Goal: Use online tool/utility: Utilize a website feature to perform a specific function

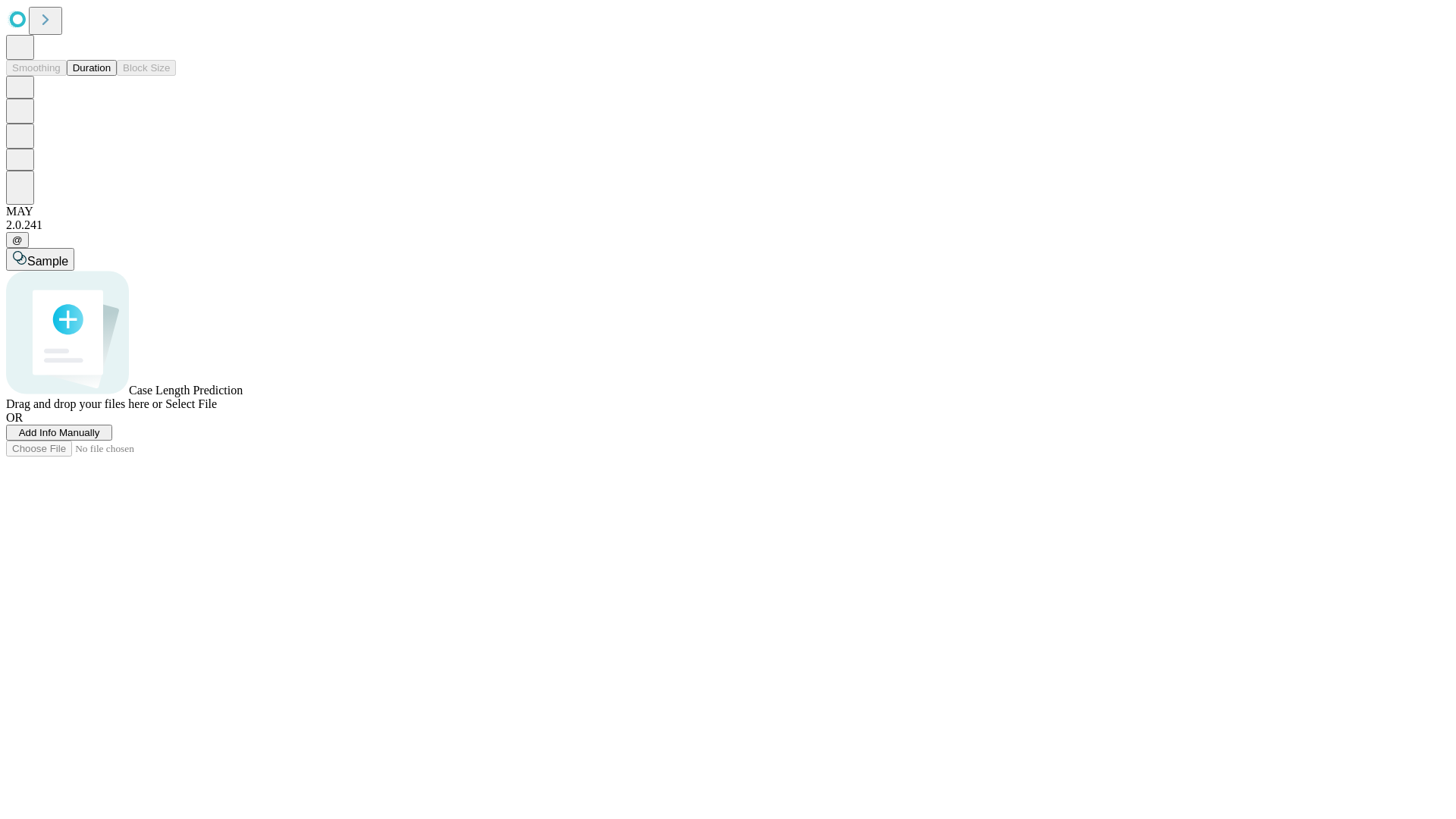
click at [217, 410] on span "Select File" at bounding box center [191, 404] width 51 height 13
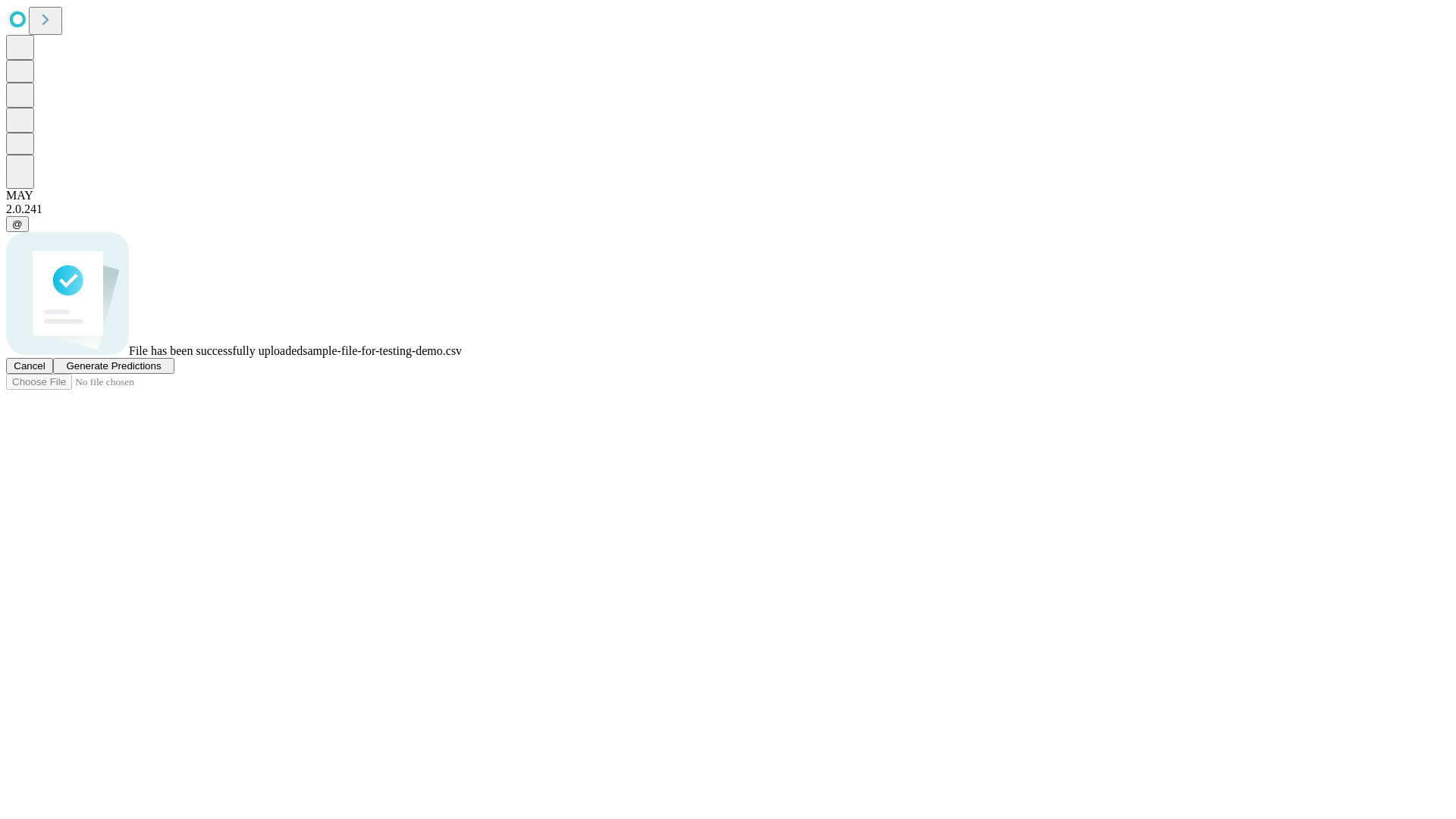
click at [160, 371] on span "Generate Predictions" at bounding box center [113, 366] width 95 height 12
